Goal: Task Accomplishment & Management: Use online tool/utility

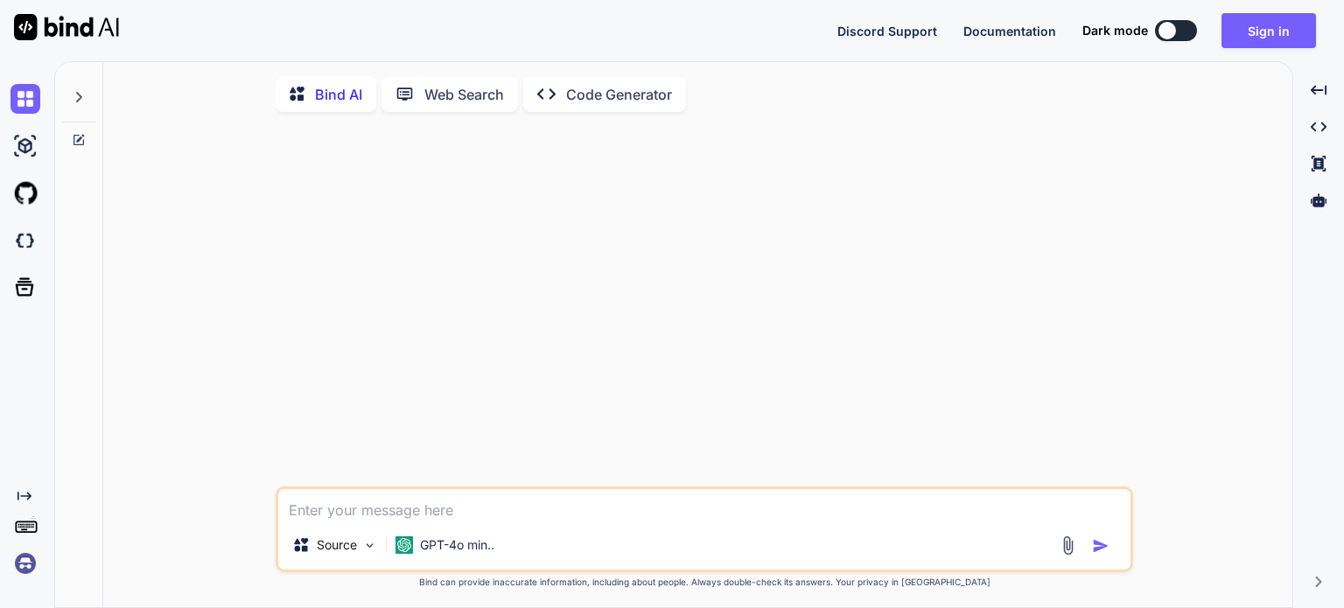
type textarea "x"
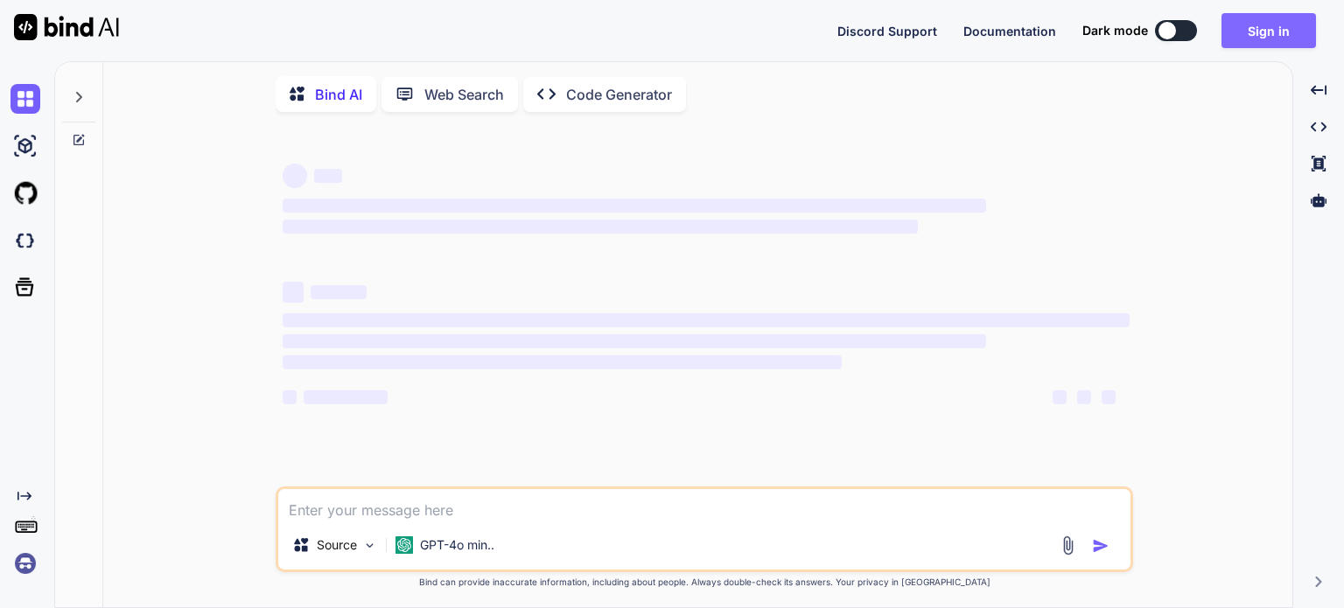
click at [1277, 35] on button "Sign in" at bounding box center [1268, 30] width 94 height 35
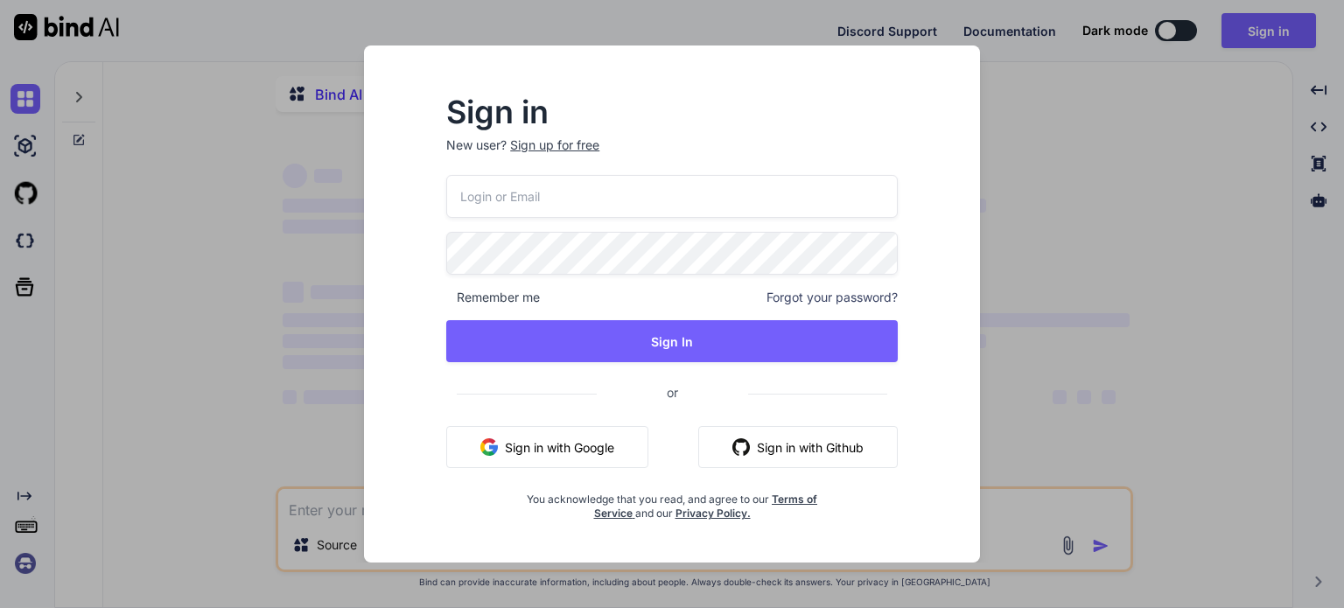
type input "[EMAIL_ADDRESS][DOMAIN_NAME]"
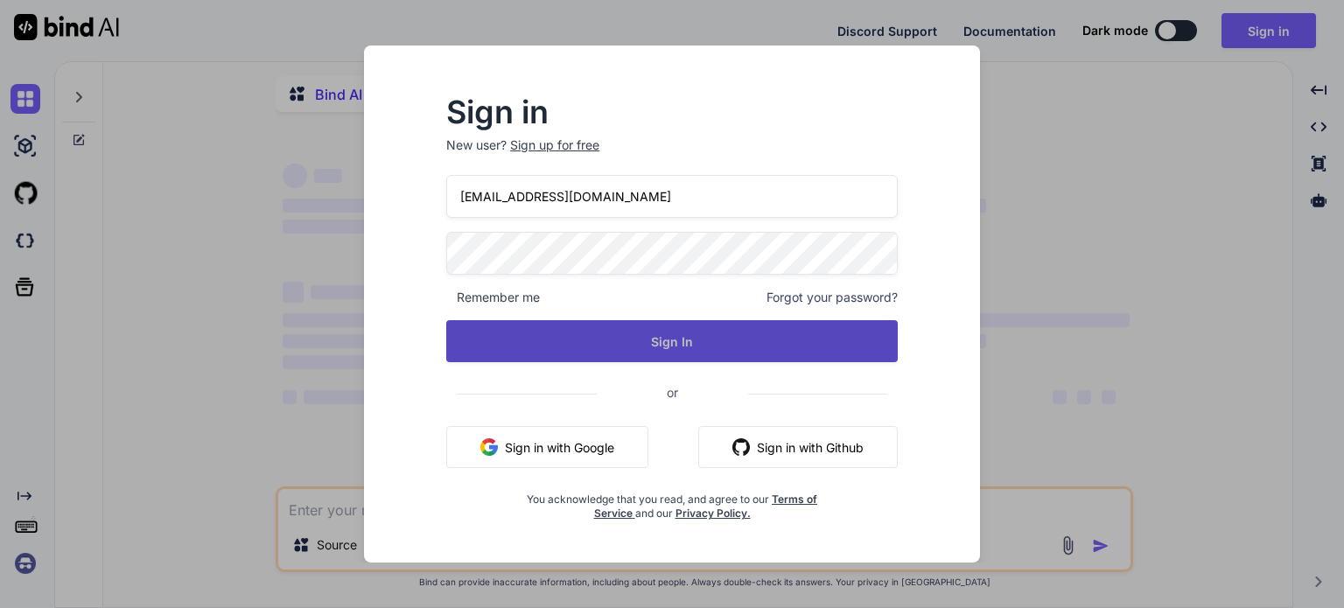
click at [707, 339] on button "Sign In" at bounding box center [671, 341] width 451 height 42
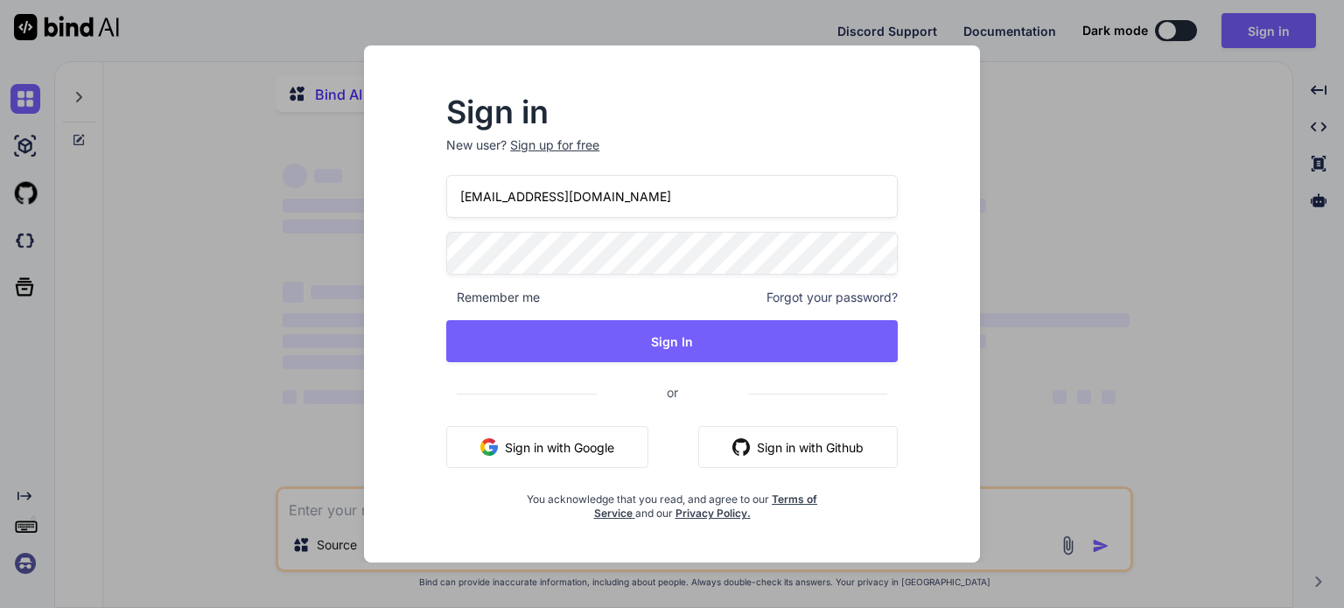
type textarea "x"
